Goal: Transaction & Acquisition: Purchase product/service

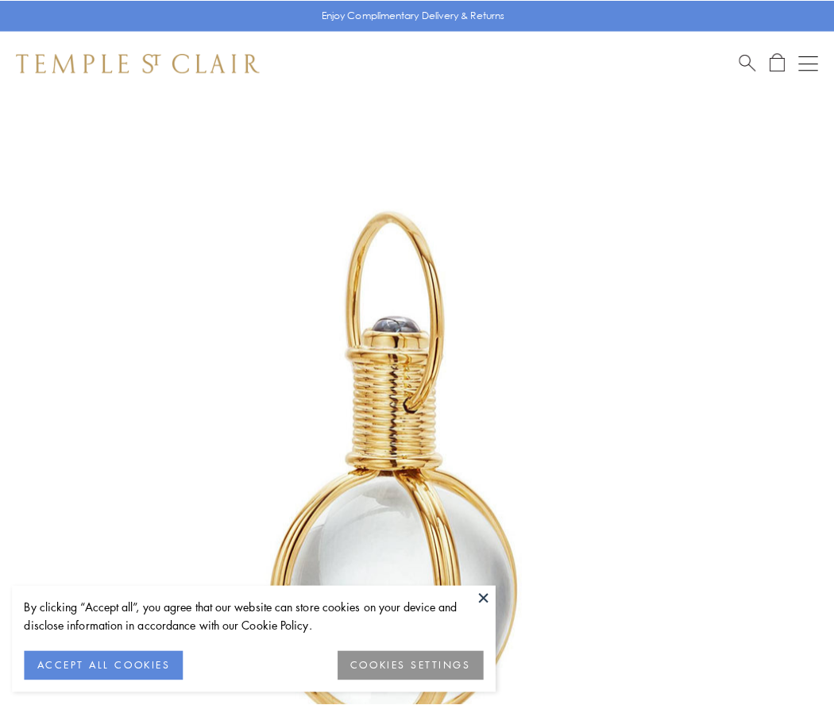
scroll to position [414, 0]
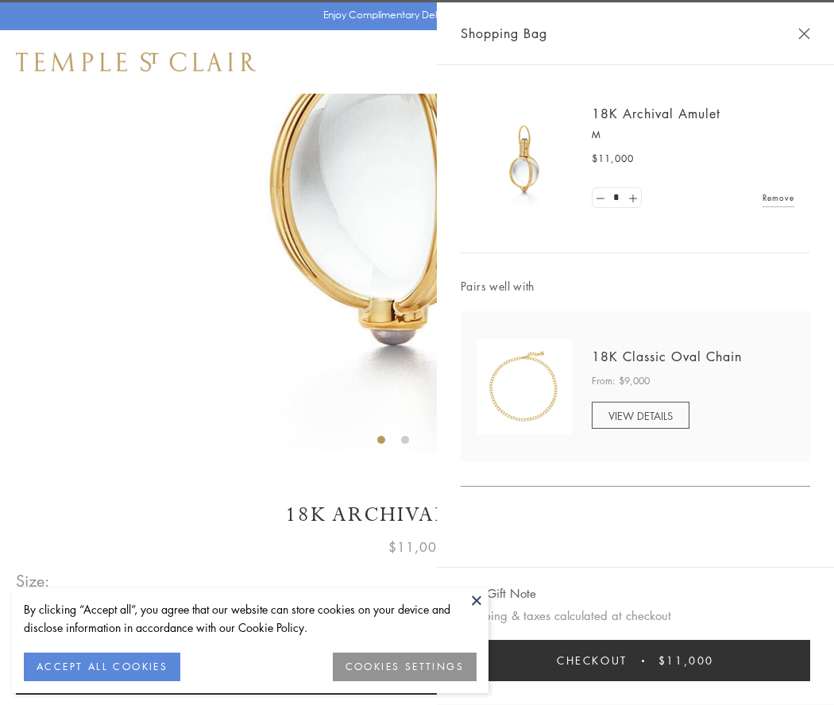
click at [635, 661] on button "Checkout $11,000" at bounding box center [634, 660] width 349 height 41
